Goal: Information Seeking & Learning: Learn about a topic

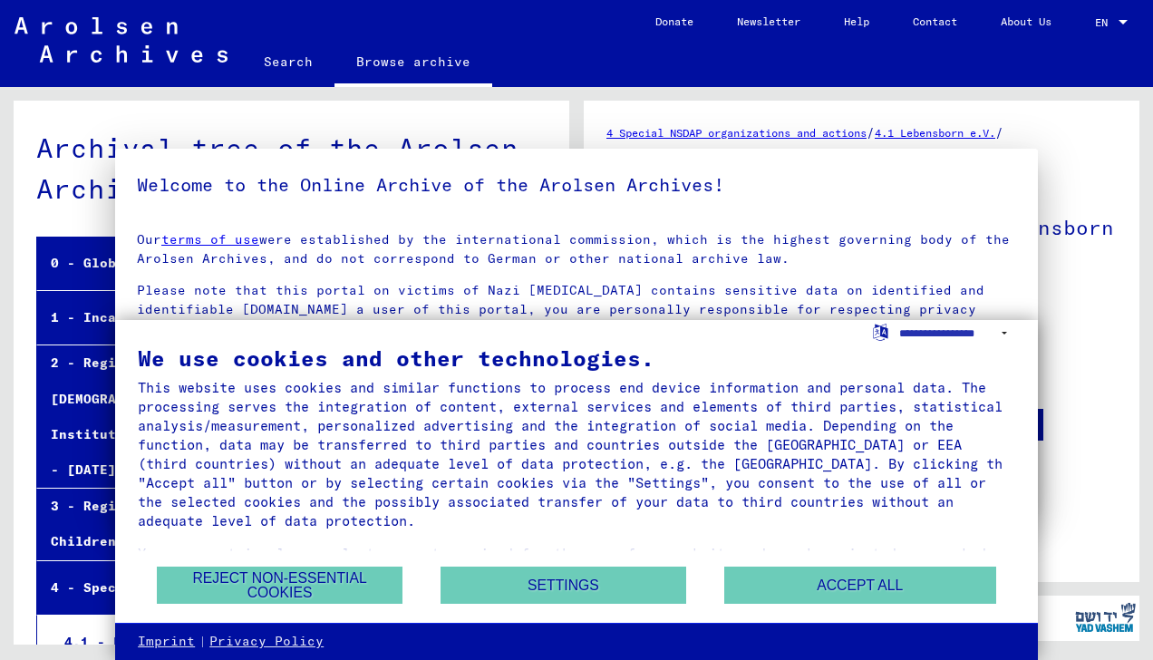
scroll to position [289, 0]
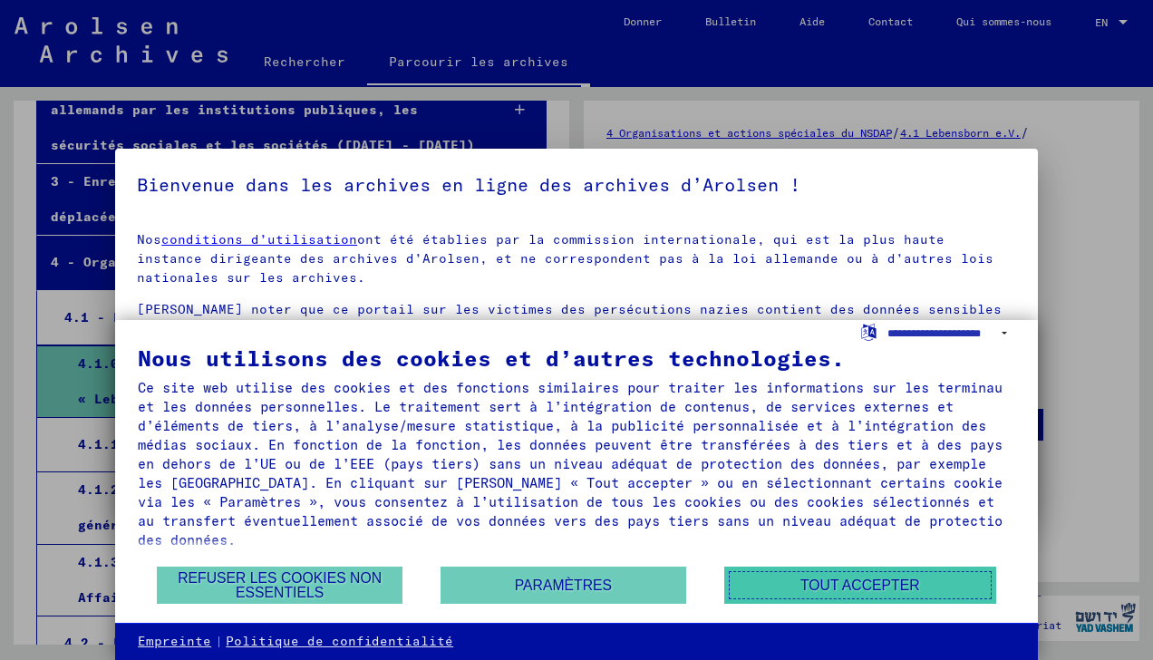
click at [817, 582] on button "Tout accepter" at bounding box center [860, 584] width 272 height 37
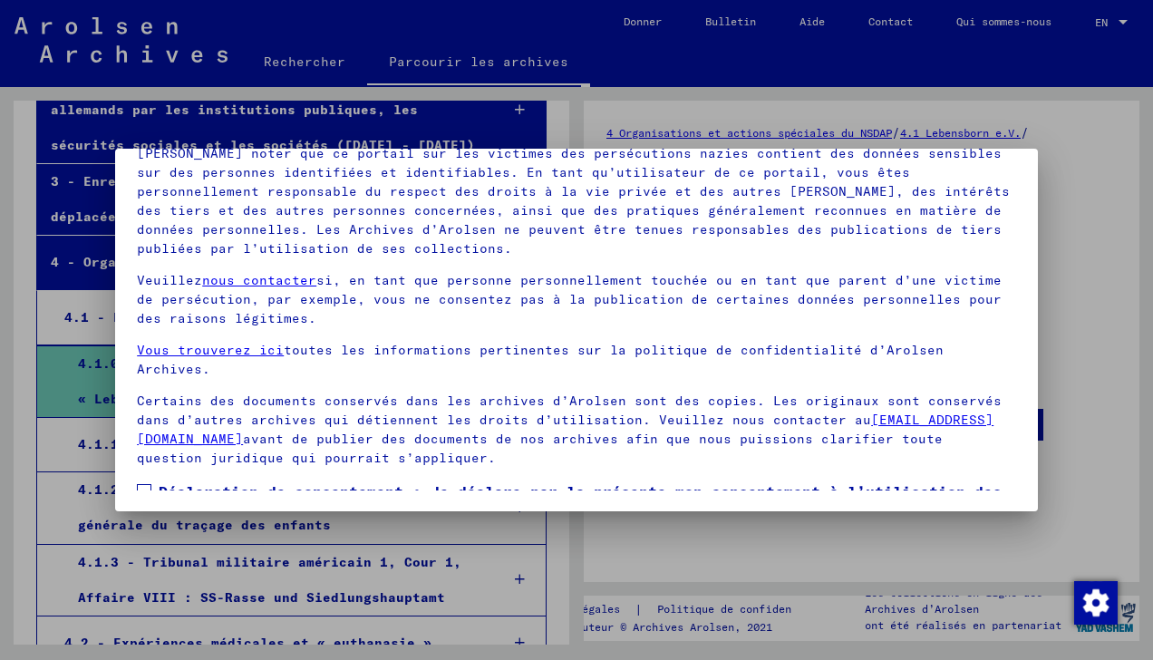
scroll to position [120, 0]
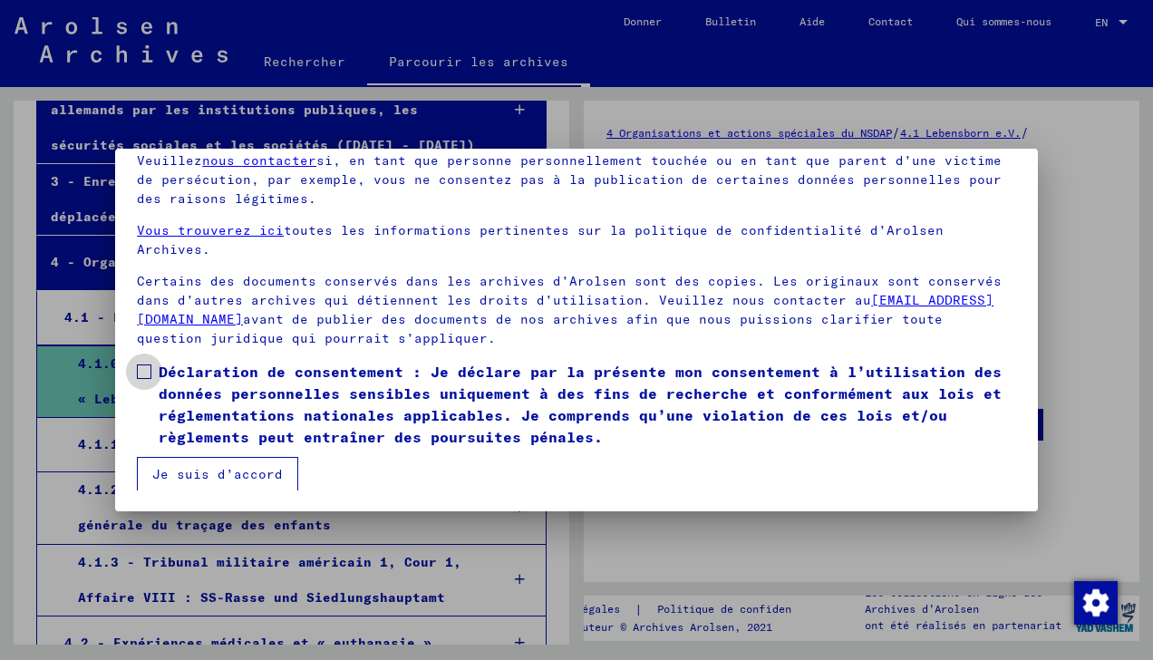
click at [148, 367] on span at bounding box center [144, 371] width 14 height 14
click at [212, 473] on button "Je suis d’accord" at bounding box center [217, 474] width 161 height 34
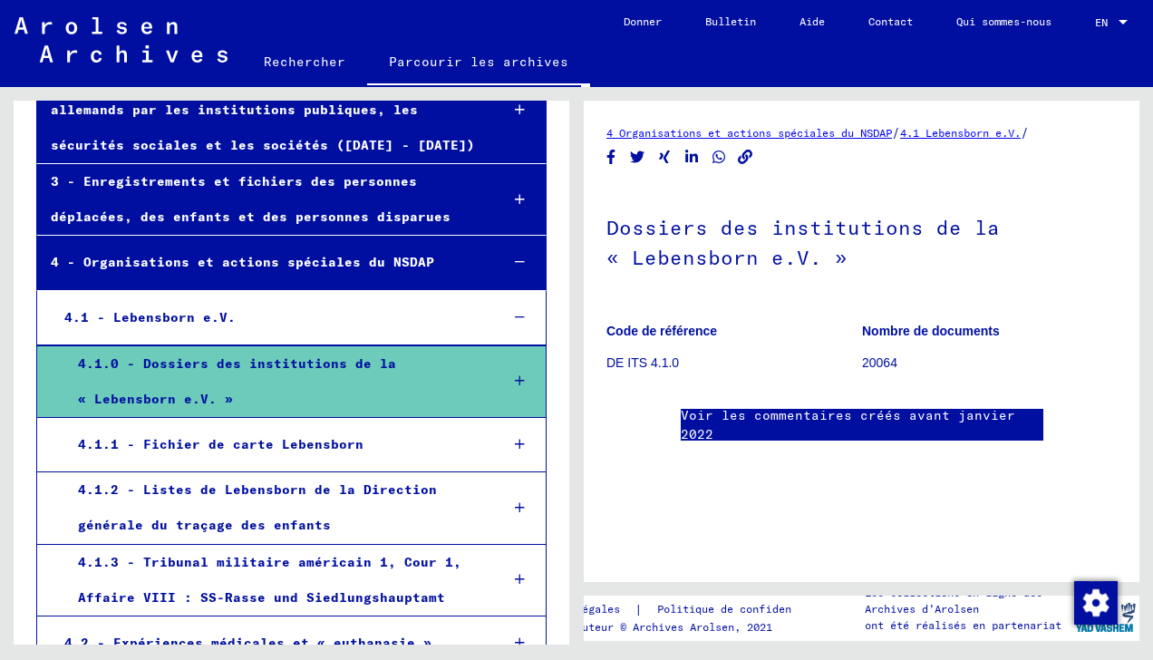
click at [515, 441] on icon at bounding box center [520, 444] width 10 height 13
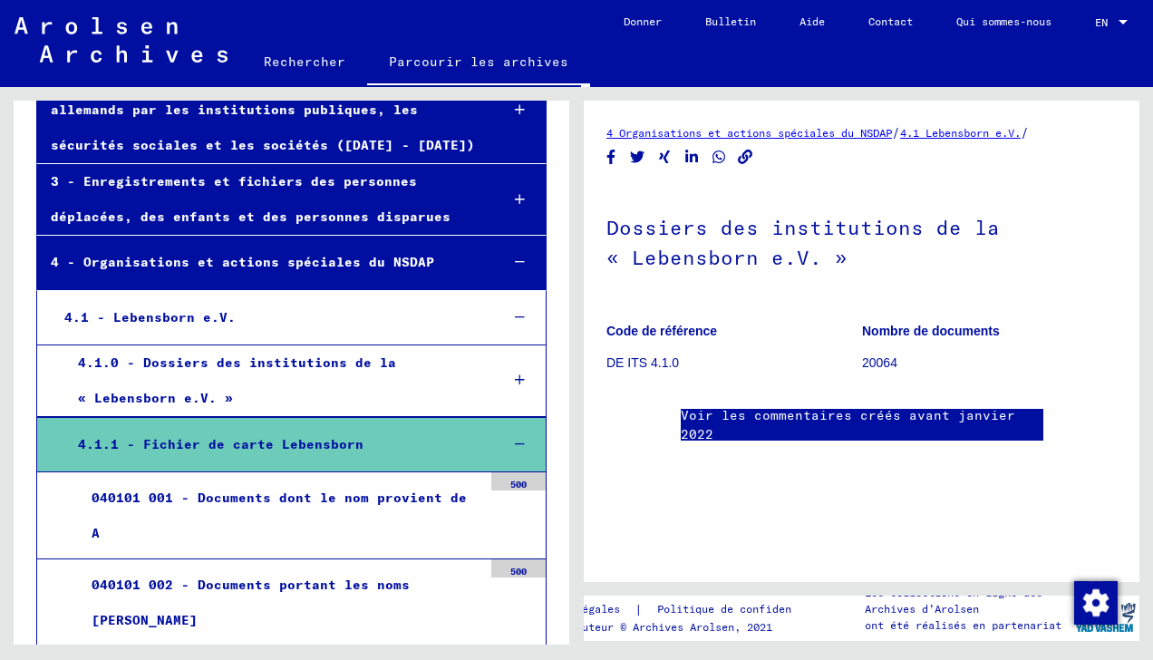
click at [330, 509] on div "040101 001 - Documents dont le nom provient de A" at bounding box center [280, 515] width 404 height 71
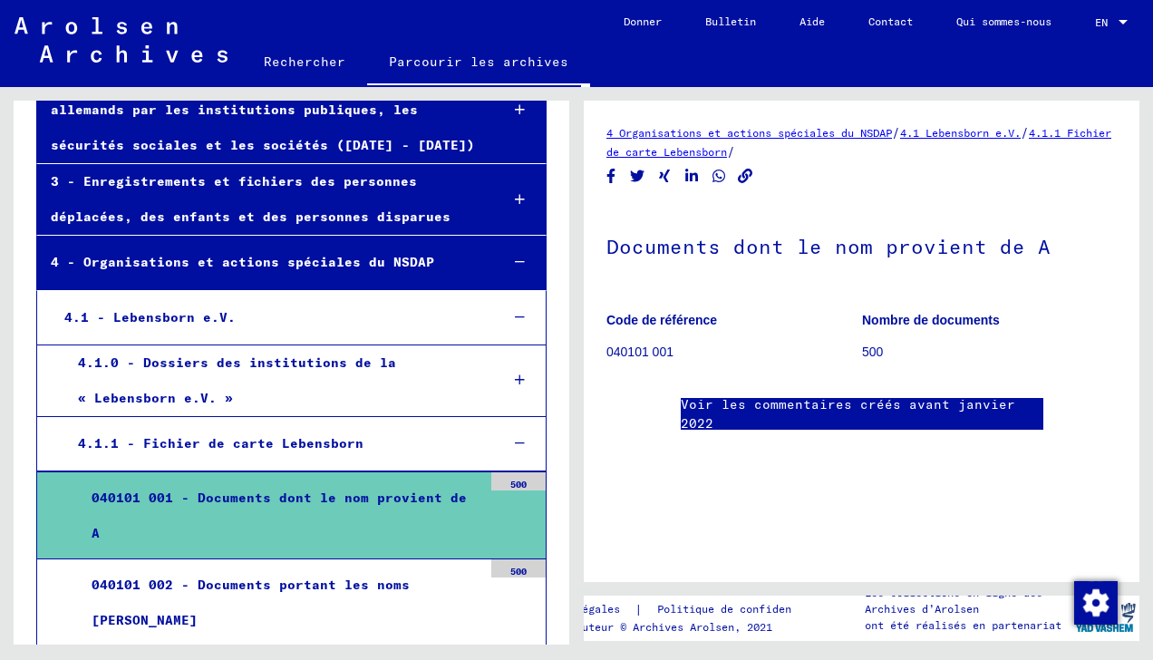
scroll to position [420, 0]
click at [259, 584] on div "040101 002 - Documents portant les noms [PERSON_NAME]" at bounding box center [280, 602] width 404 height 71
